Goal: Task Accomplishment & Management: Complete application form

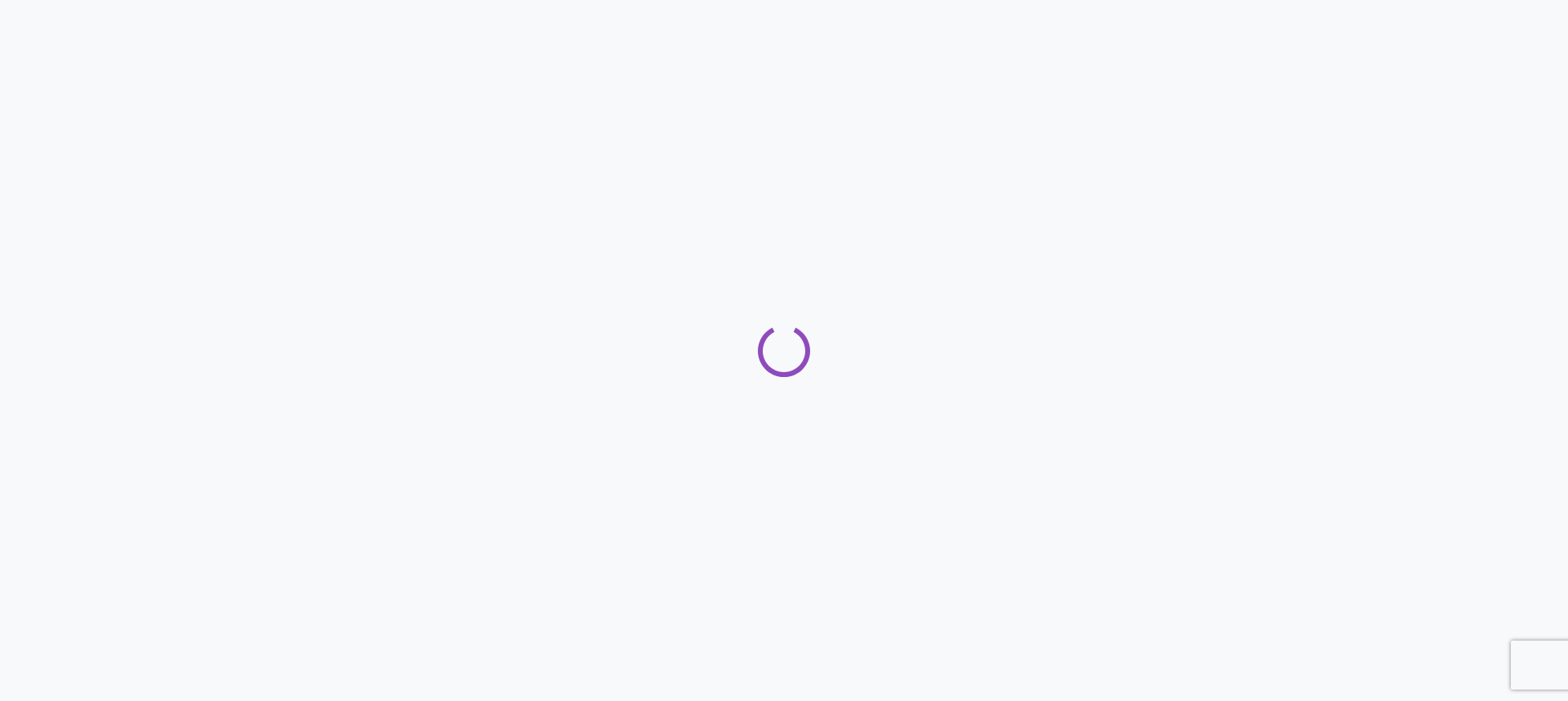
click at [1010, 125] on div at bounding box center [784, 350] width 1568 height 701
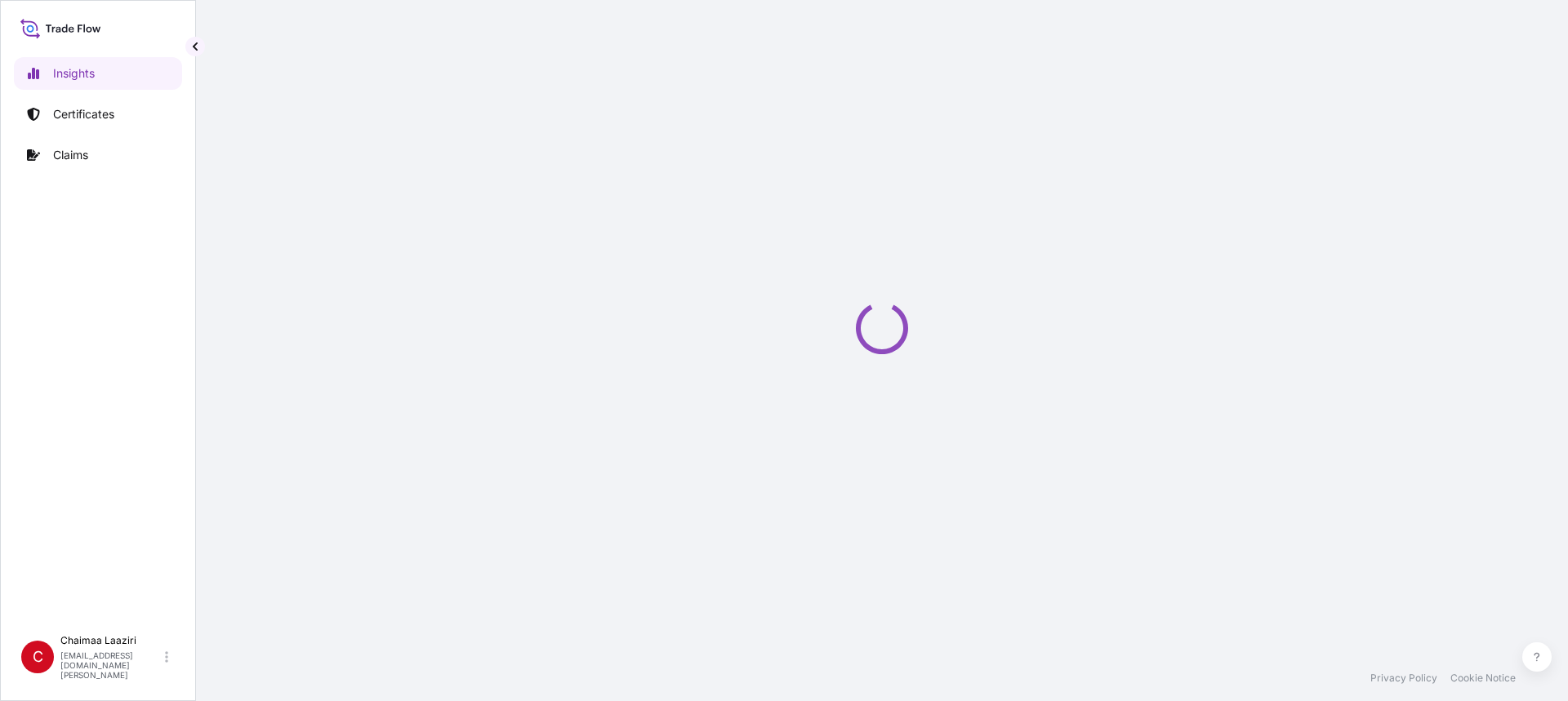
select select "2025"
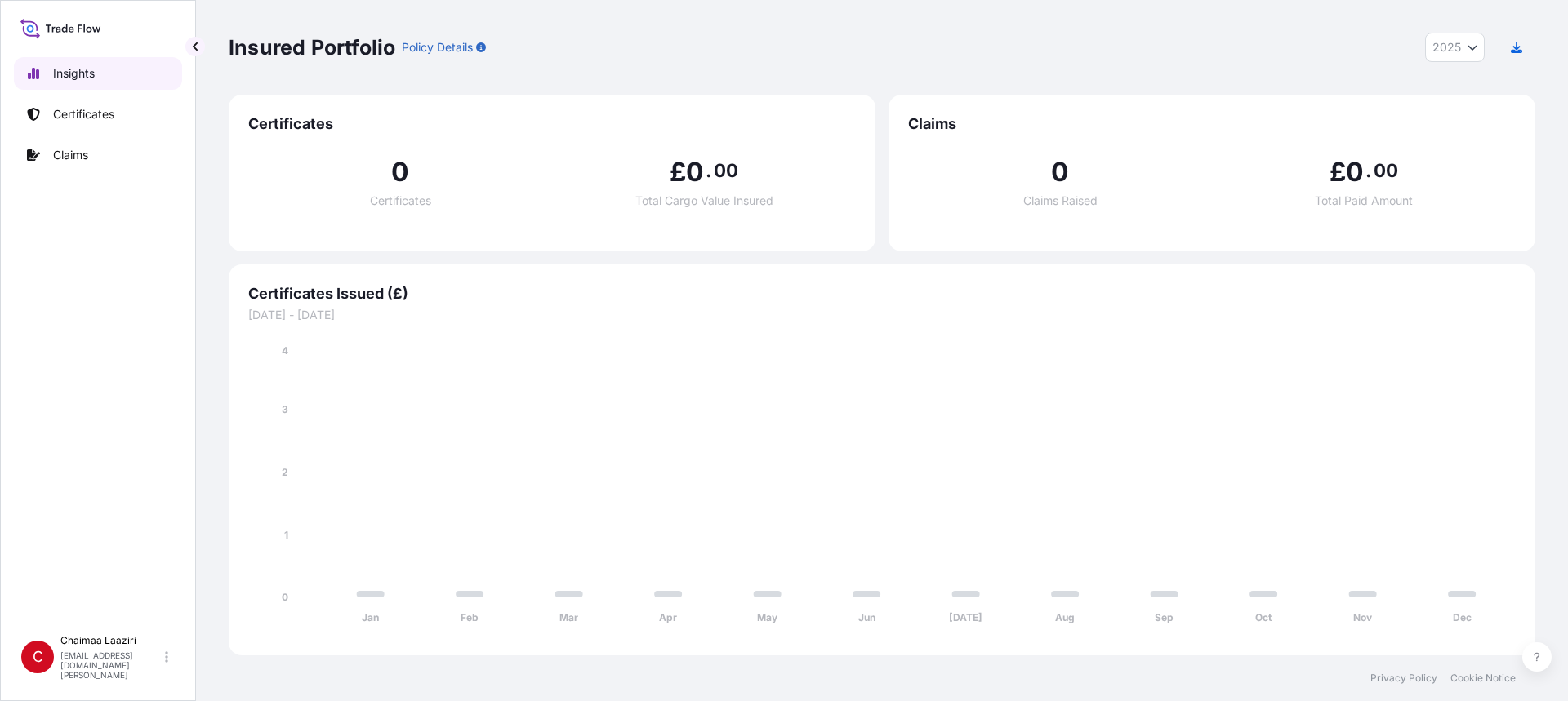
click at [82, 94] on div "Insights Certificates Claims" at bounding box center [98, 334] width 168 height 584
click at [82, 111] on p "Certificates" at bounding box center [83, 114] width 61 height 16
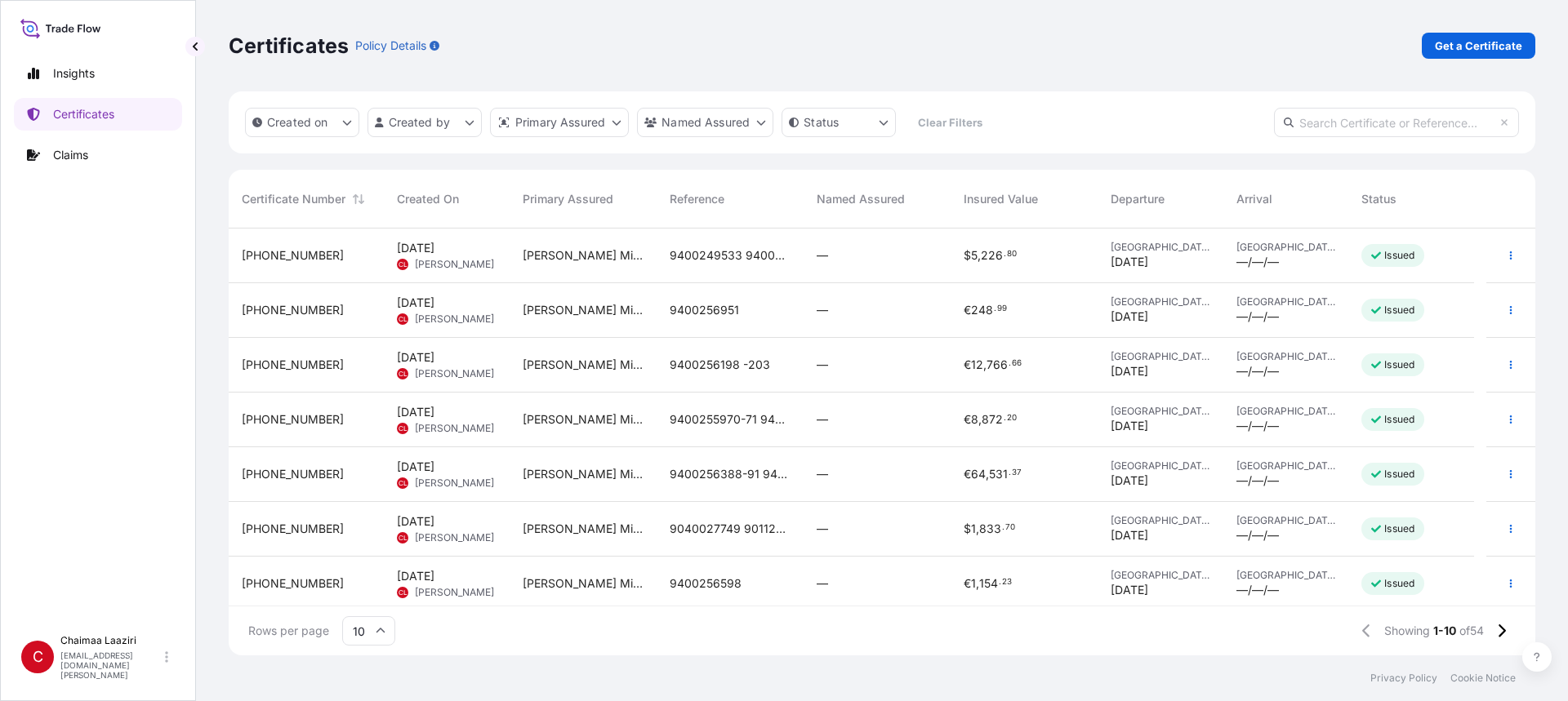
scroll to position [82, 0]
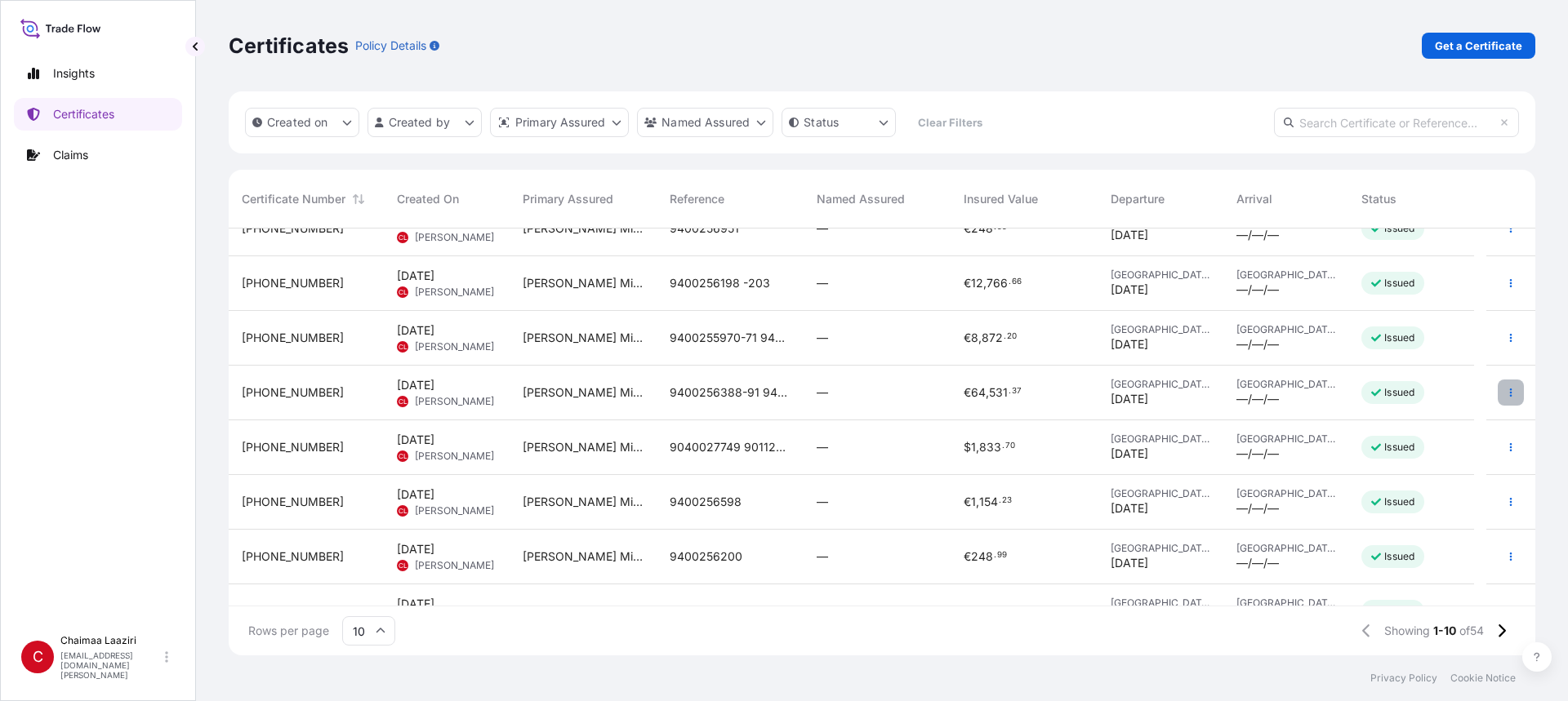
click at [1498, 386] on button "button" at bounding box center [1511, 393] width 26 height 26
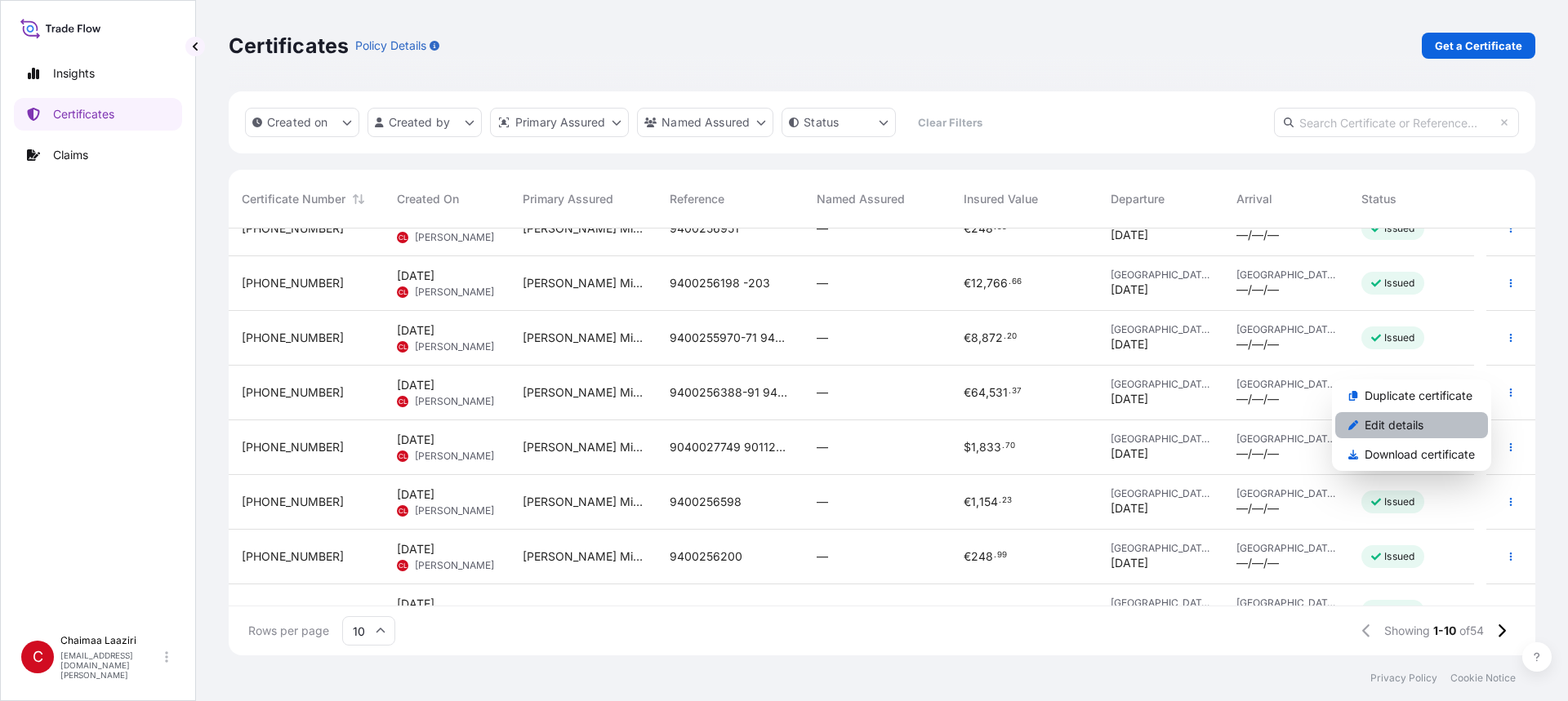
click at [1450, 426] on link "Edit details" at bounding box center [1411, 426] width 153 height 26
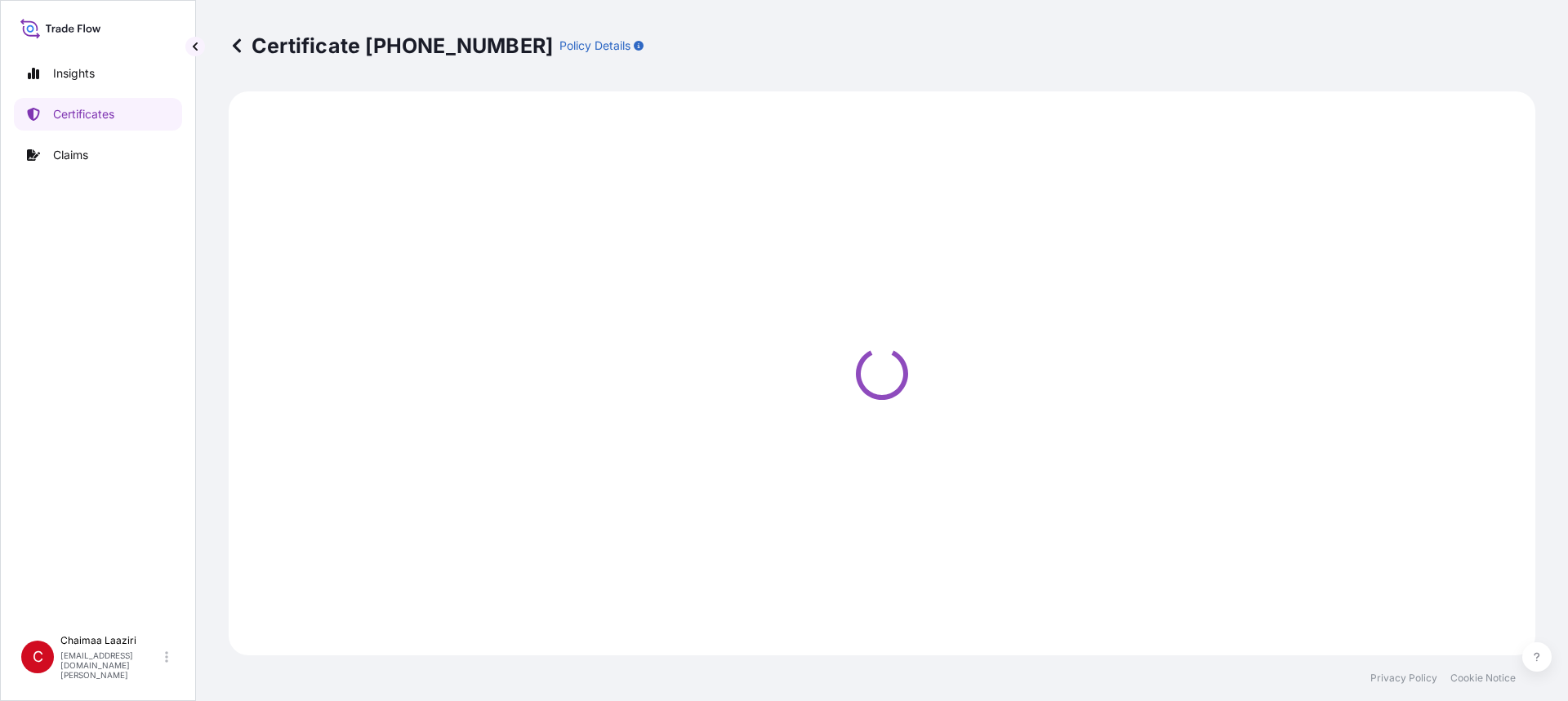
select select "Ocean Vessel"
select select "Road / [GEOGRAPHIC_DATA]"
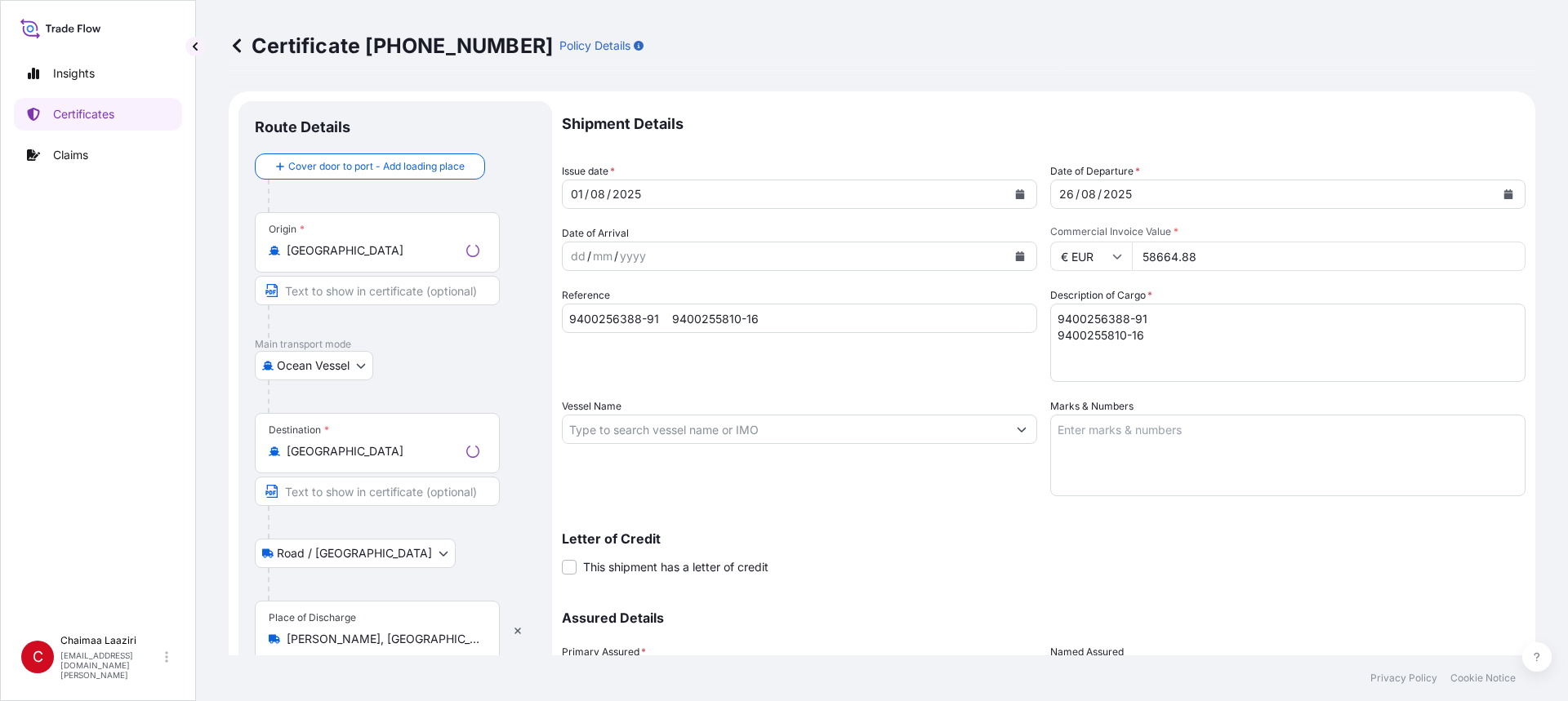
select select "31757"
click at [1159, 342] on textarea "9400256388-91 9400255810-16" at bounding box center [1288, 343] width 476 height 78
paste textarea "9400256917-19 9400256995-6"
click at [1141, 355] on textarea "9400256388-91 9400255810-16" at bounding box center [1288, 343] width 476 height 78
type textarea "9400256388-91 9400255810-16 9400256917-19 9400256995-6"
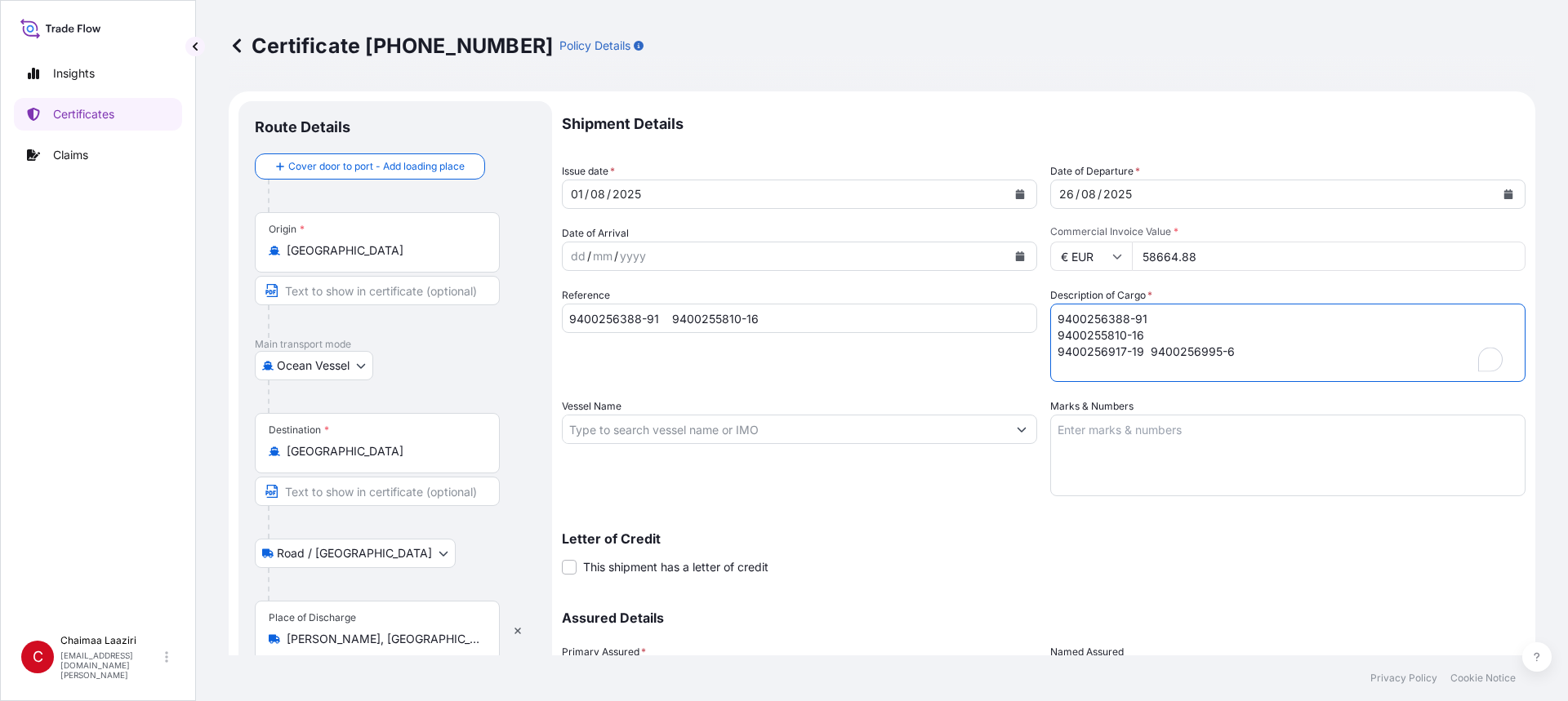
click at [884, 318] on input "9400256388-91 9400255810-16" at bounding box center [799, 319] width 476 height 29
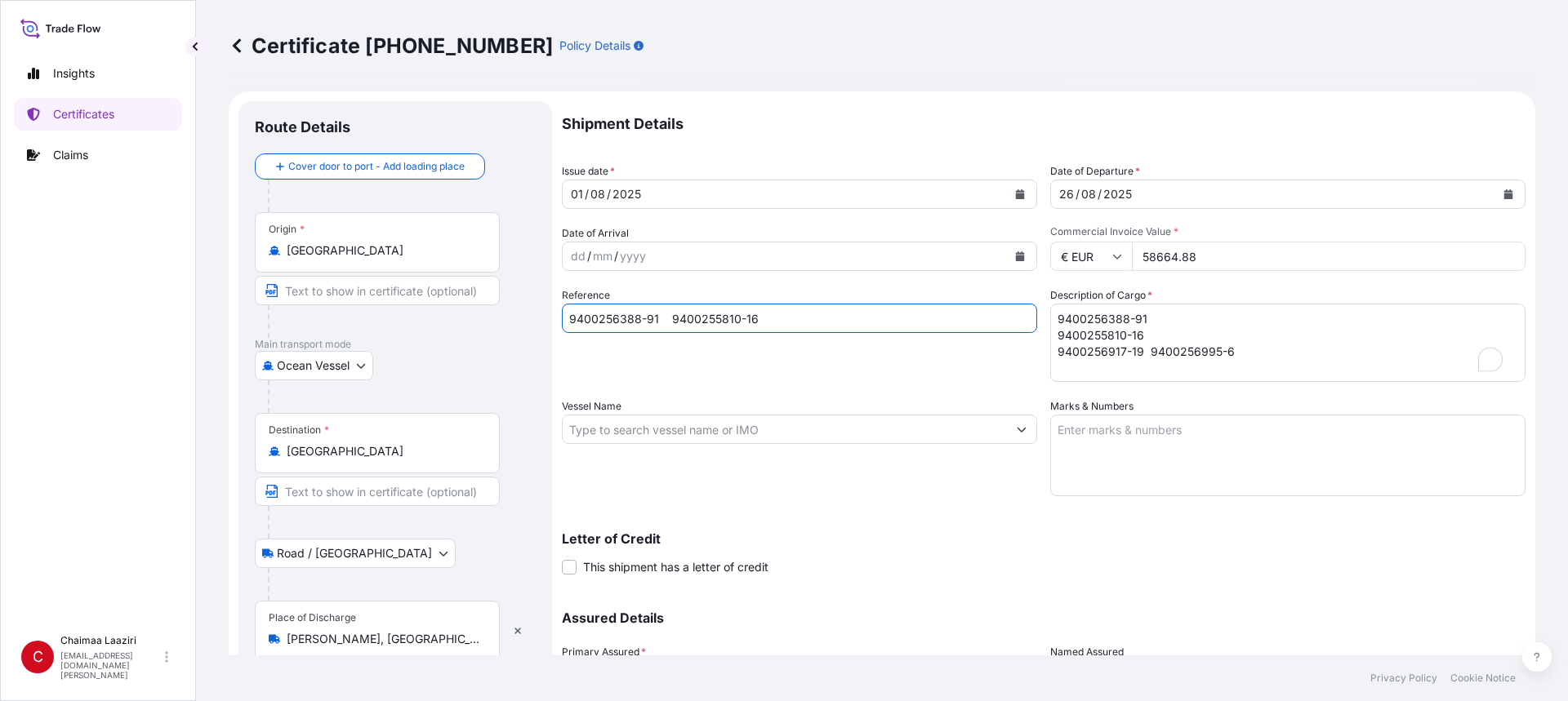
paste input "9400256917-19 9400256995-6"
type input "9400256388-91 9400255810-16 9400256917-19 9400256995-6"
drag, startPoint x: 1242, startPoint y: 264, endPoint x: 1127, endPoint y: 265, distance: 115.0
click at [1132, 265] on input "58664.88" at bounding box center [1329, 257] width 394 height 29
paste input "6326336"
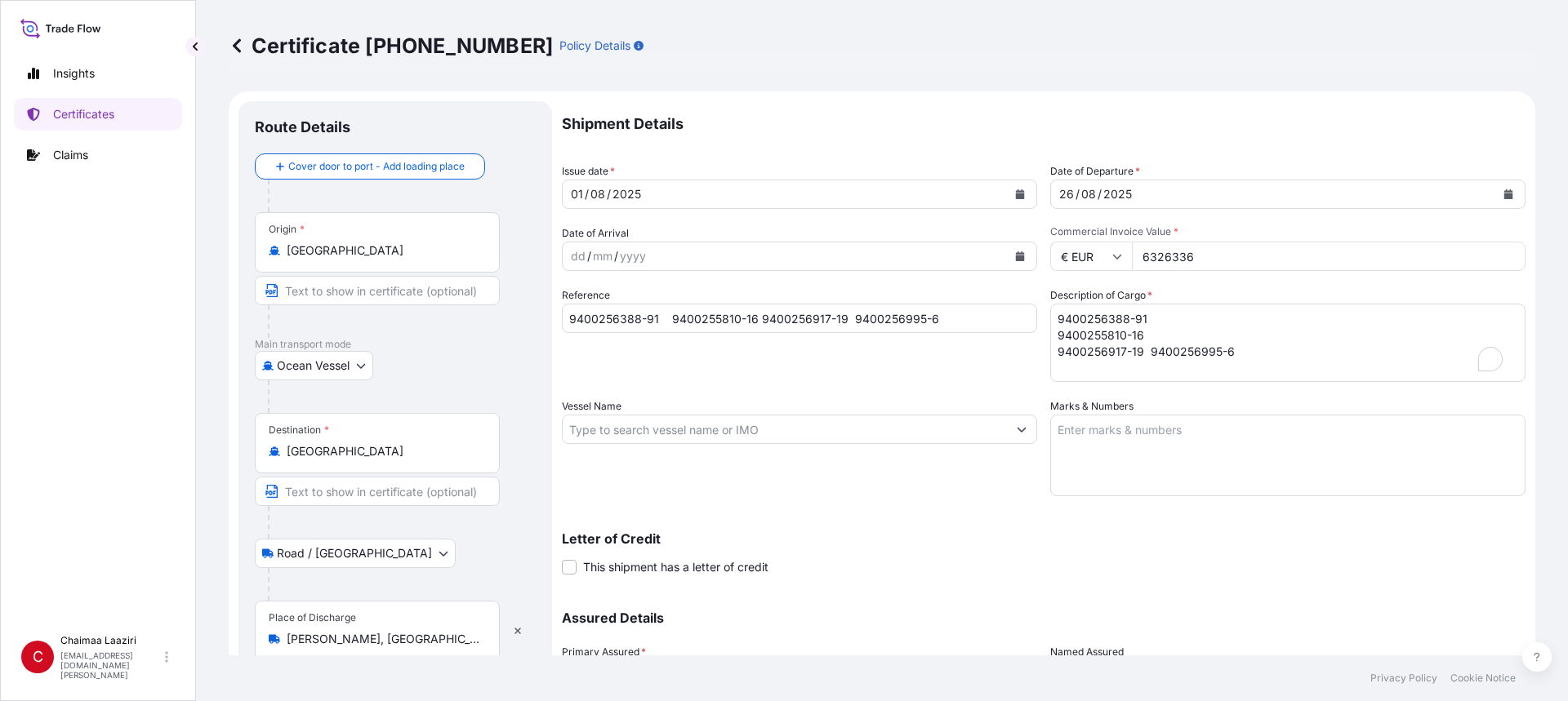
click at [1172, 258] on input "6326336" at bounding box center [1329, 257] width 394 height 29
type input "63263.36"
click at [936, 512] on div "Shipment Details Issue date * [DATE] Date of Departure * [DATE] Date of Arrival…" at bounding box center [1043, 428] width 963 height 654
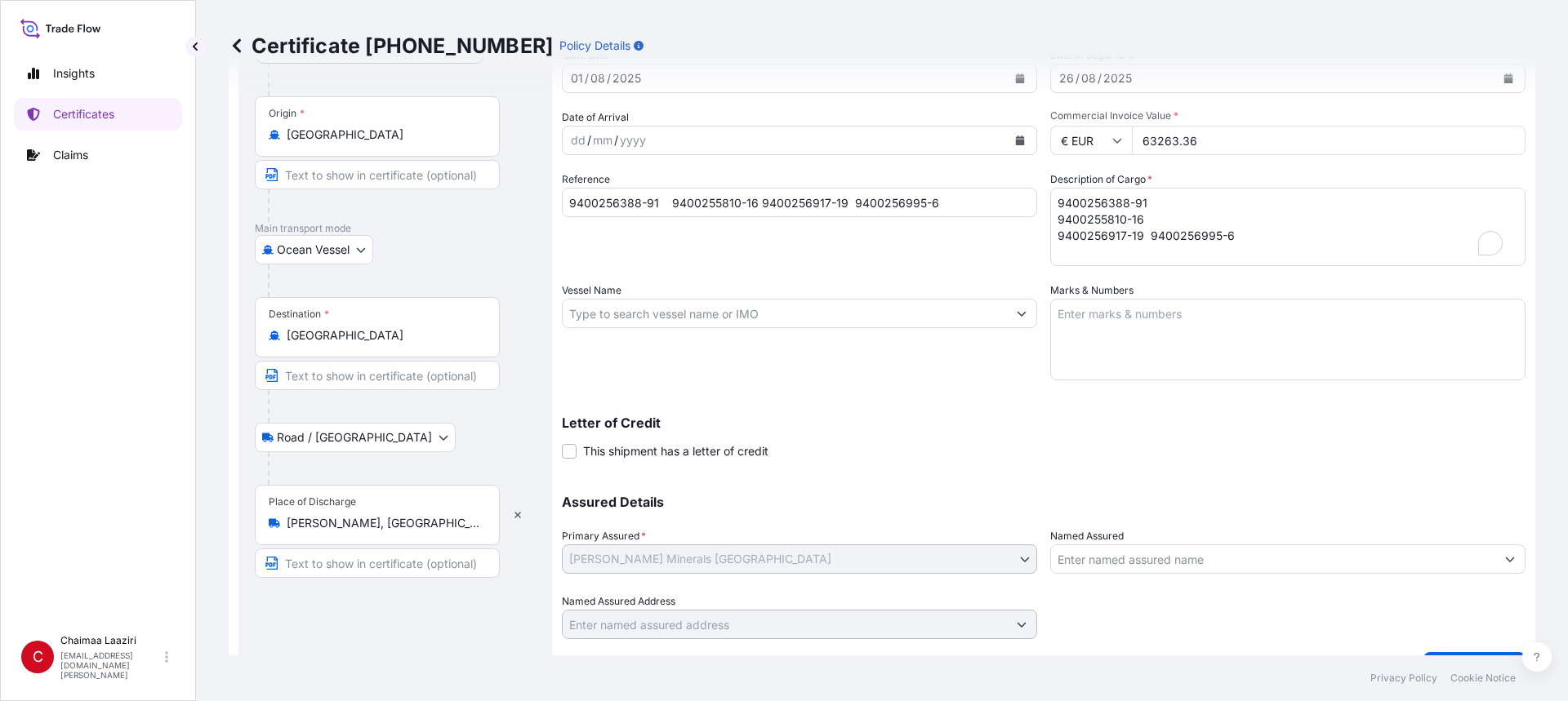
scroll to position [155, 0]
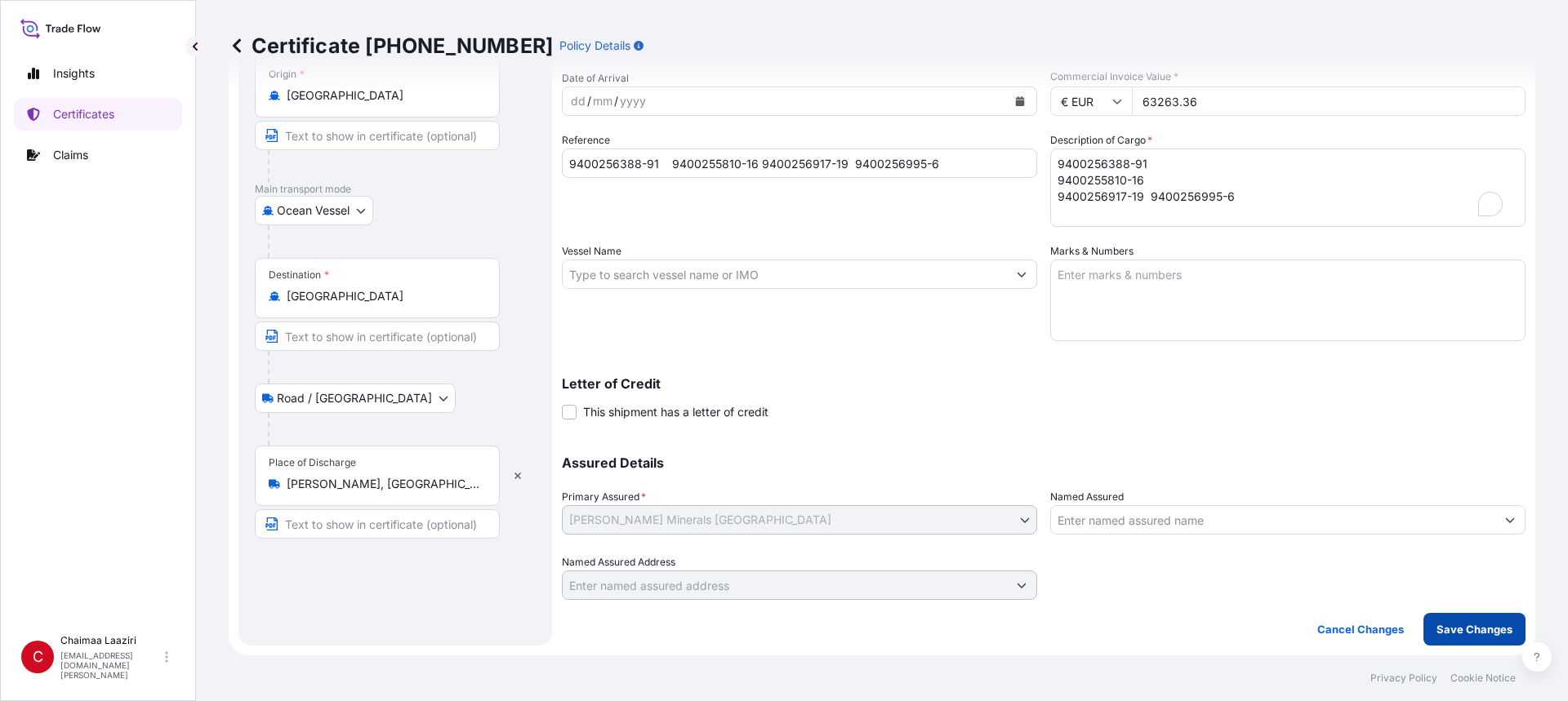
click at [1436, 628] on p "Save Changes" at bounding box center [1474, 629] width 76 height 16
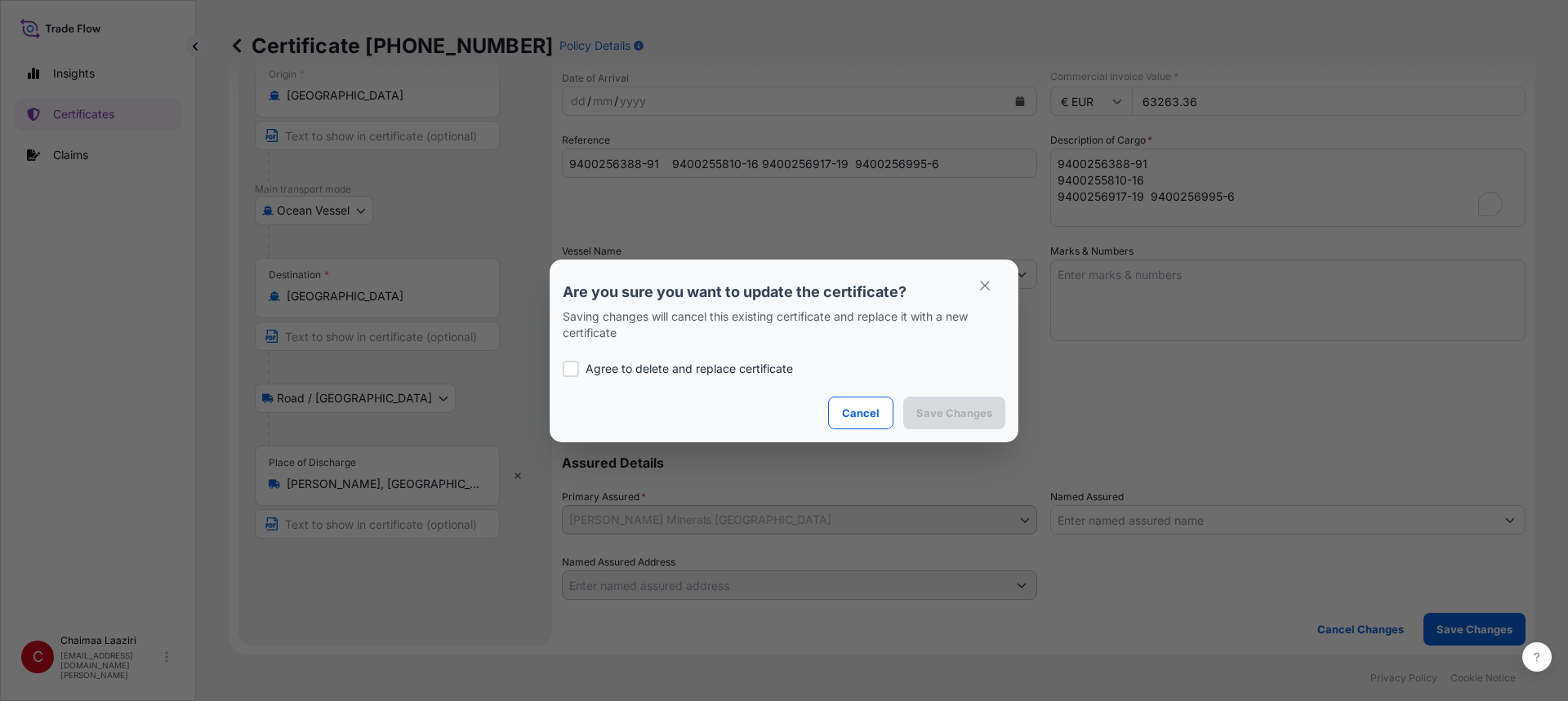
click at [564, 369] on div at bounding box center [570, 369] width 16 height 16
checkbox input "true"
click at [941, 409] on p "Save Changes" at bounding box center [954, 413] width 76 height 16
